Goal: Check status: Check status

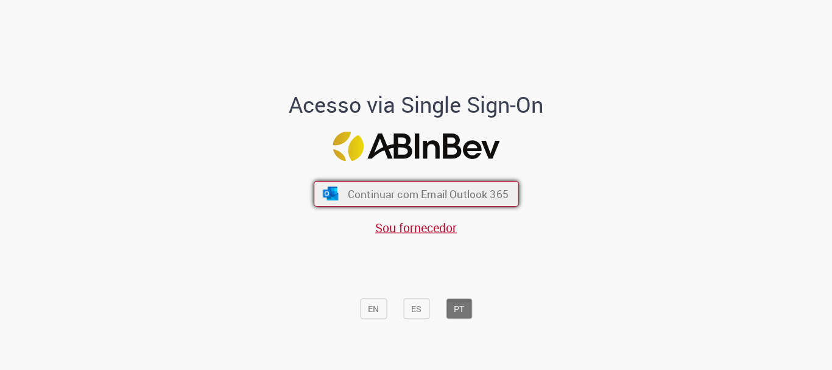
click at [387, 191] on span "Continuar com Email Outlook 365" at bounding box center [427, 194] width 161 height 14
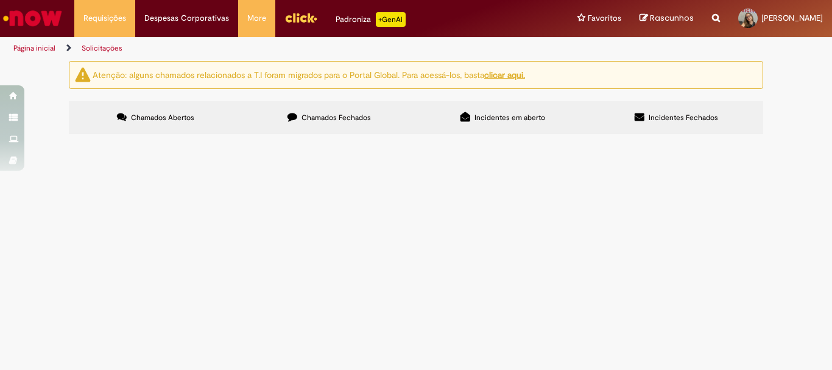
click at [330, 119] on span "Chamados Fechados" at bounding box center [336, 118] width 69 height 10
click at [0, 0] on span "Boa tarde, solicito a geração de pedido para adesivos de identificação para o a…" at bounding box center [0, 0] width 0 height 0
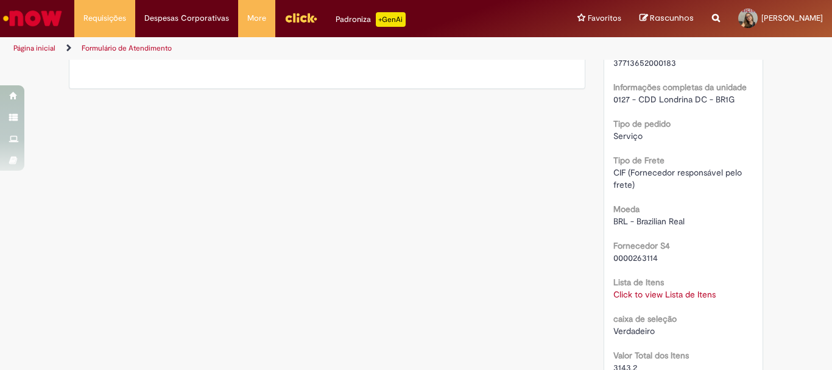
scroll to position [1045, 0]
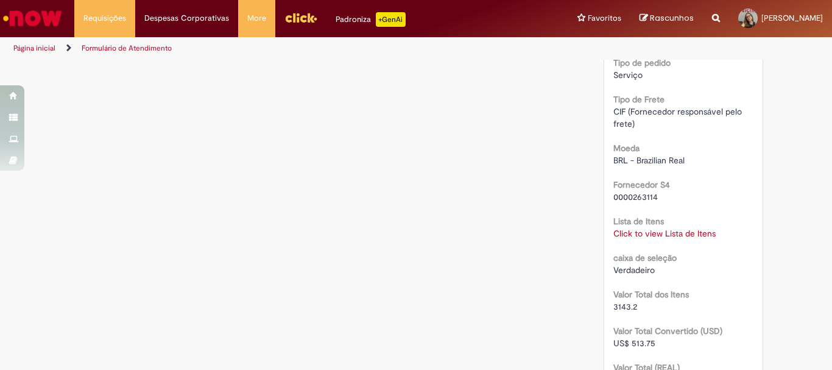
click at [649, 231] on link "Click to view Lista de Itens" at bounding box center [664, 233] width 102 height 11
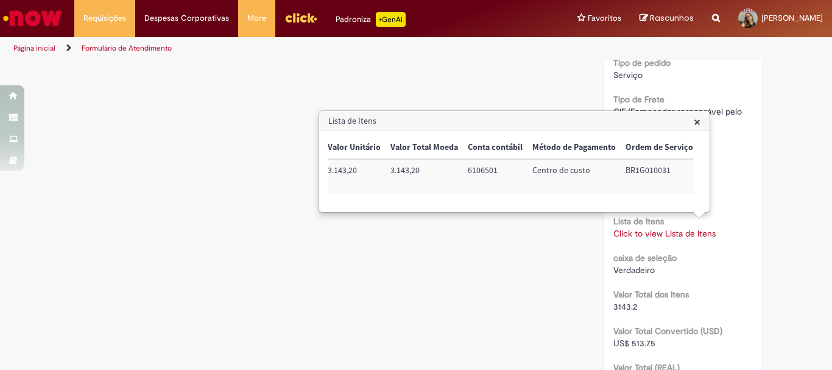
scroll to position [0, 0]
click at [691, 121] on h3 "Lista de Itens" at bounding box center [514, 120] width 389 height 19
